Goal: Task Accomplishment & Management: Complete application form

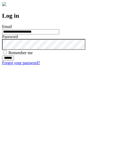
type input "**********"
click at [14, 61] on input "******" at bounding box center [8, 57] width 12 height 5
